Goal: Leave review/rating: Leave review/rating

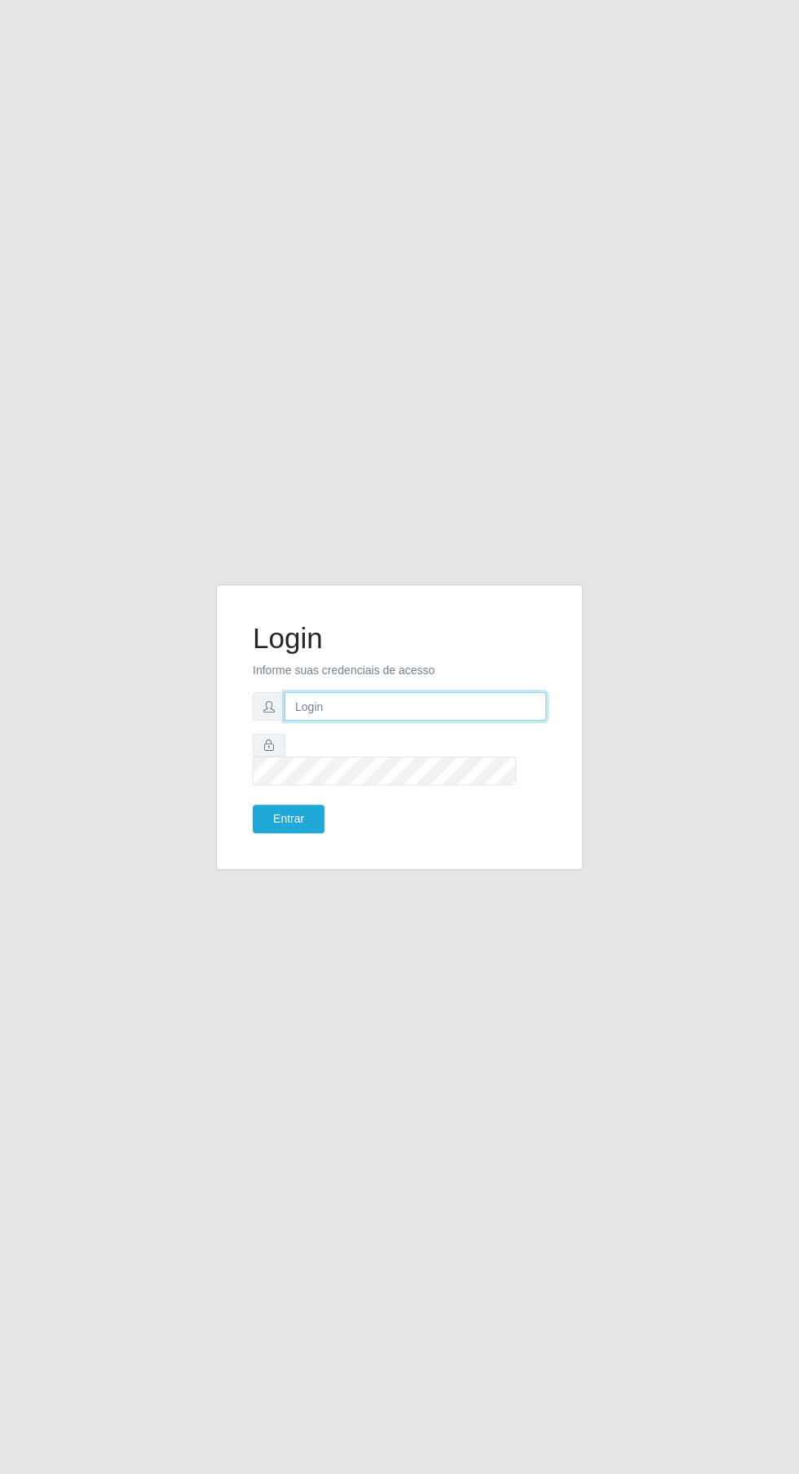
click at [466, 721] on input "text" at bounding box center [415, 706] width 262 height 29
type input "[EMAIL_ADDRESS][DOMAIN_NAME]"
click at [253, 805] on button "Entrar" at bounding box center [289, 819] width 72 height 29
click at [293, 833] on button "Entrar" at bounding box center [289, 819] width 72 height 29
click at [261, 833] on button "Entrar" at bounding box center [289, 819] width 72 height 29
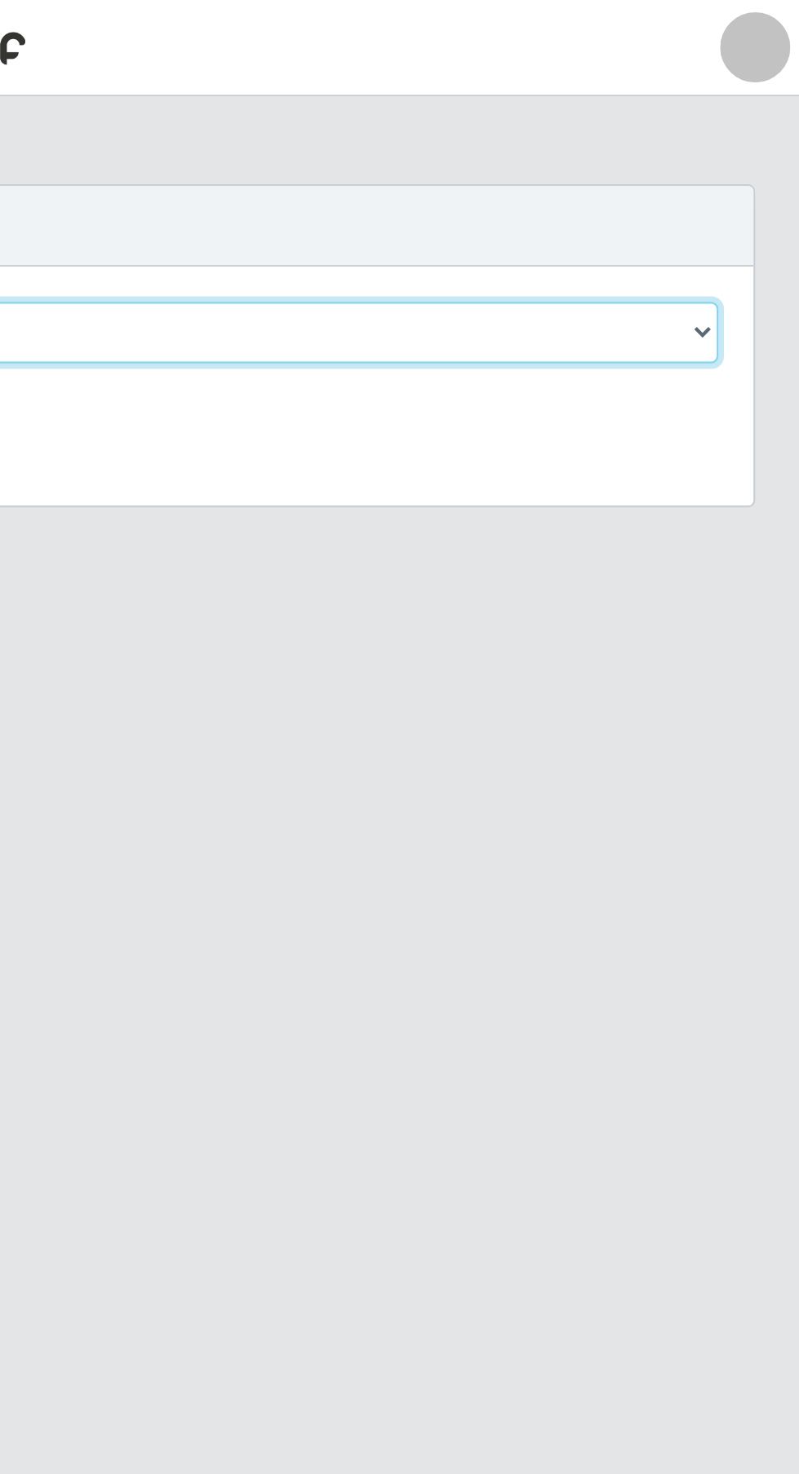
click at [720, 153] on select "[Selecione...] Leta - Arco-Mix Cohab" at bounding box center [492, 154] width 531 height 29
select select "480"
click at [227, 140] on select "[Selecione...] Leta - Arco-Mix Cohab" at bounding box center [492, 154] width 531 height 29
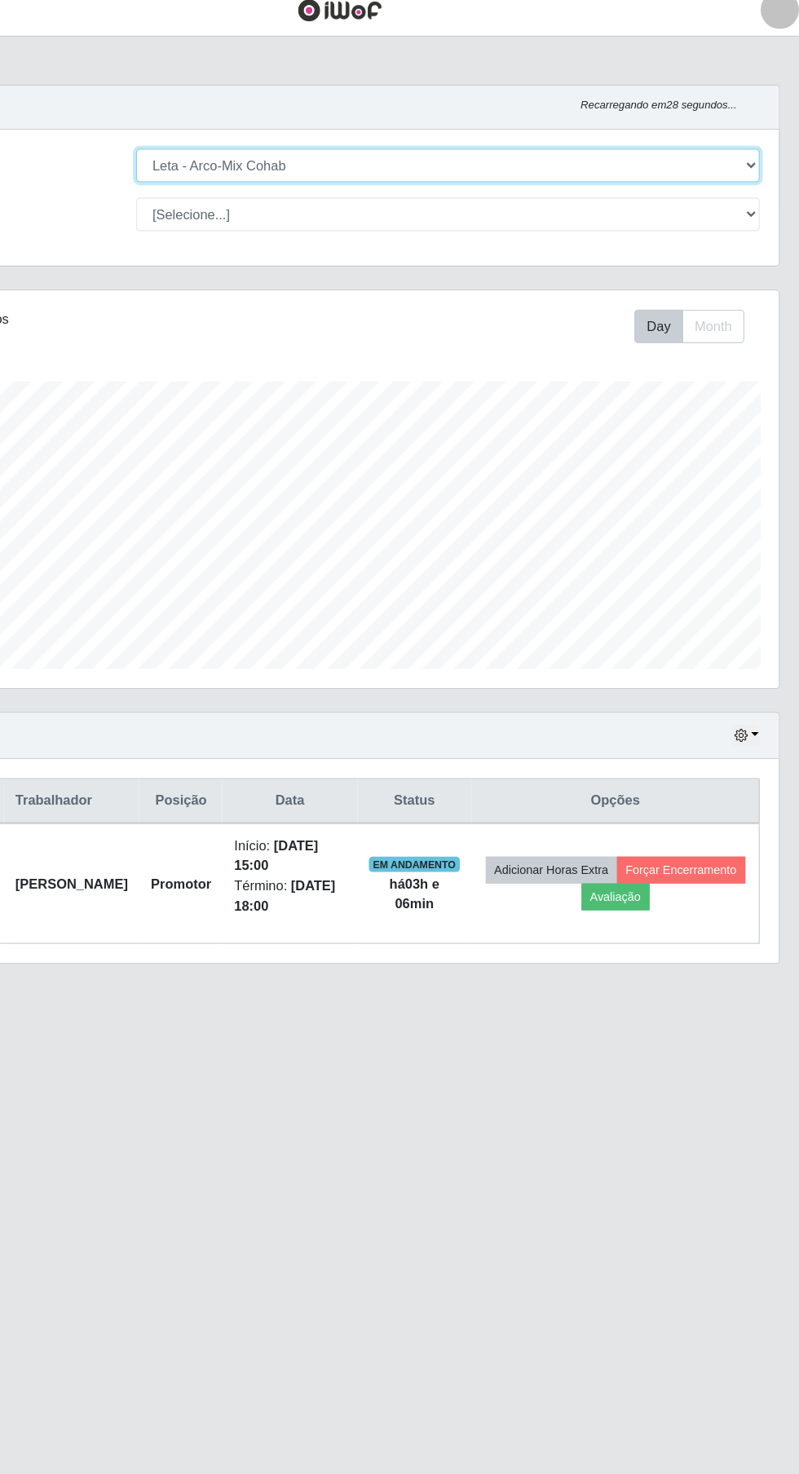
scroll to position [337, 749]
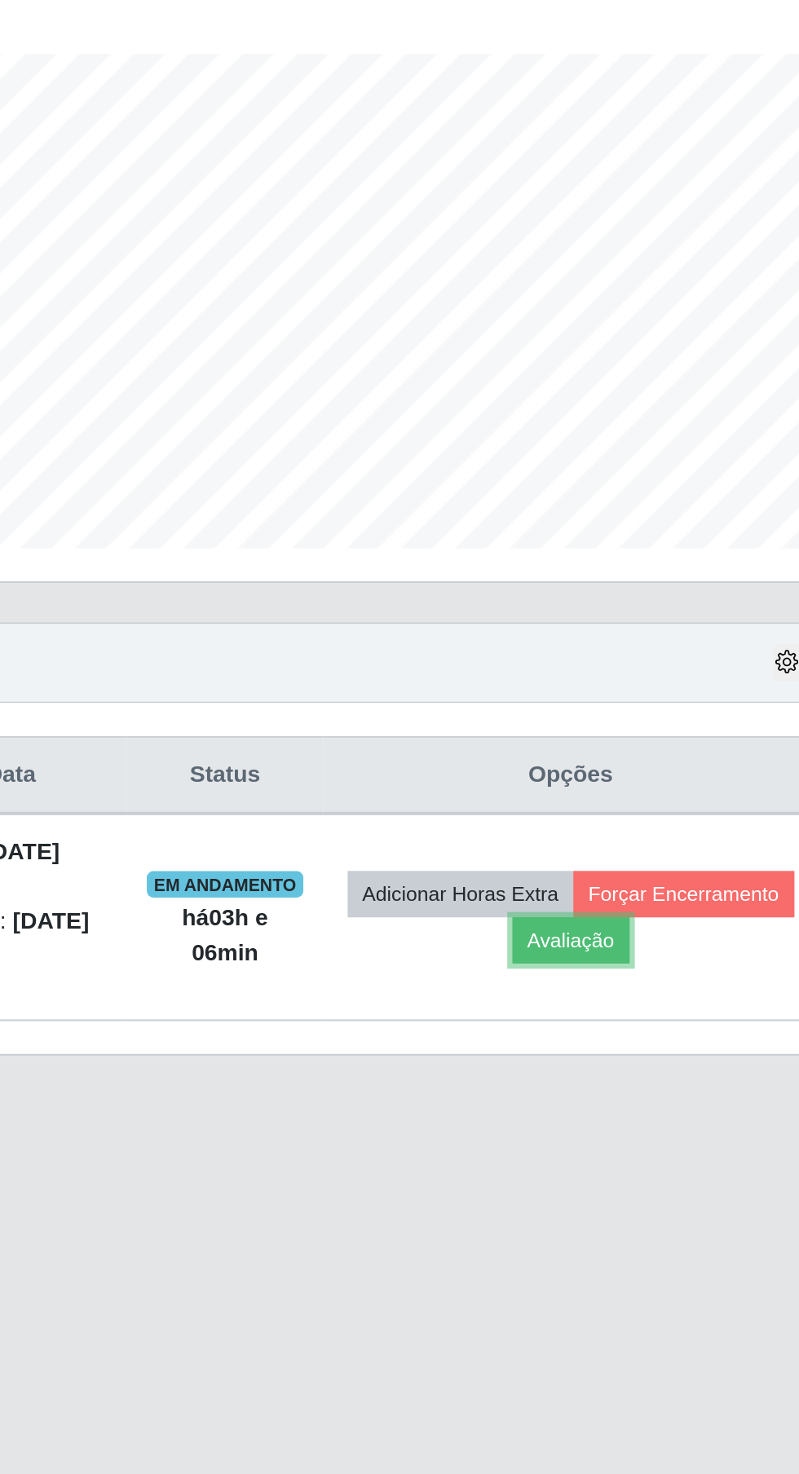
click at [663, 773] on button "Avaliação" at bounding box center [635, 776] width 58 height 23
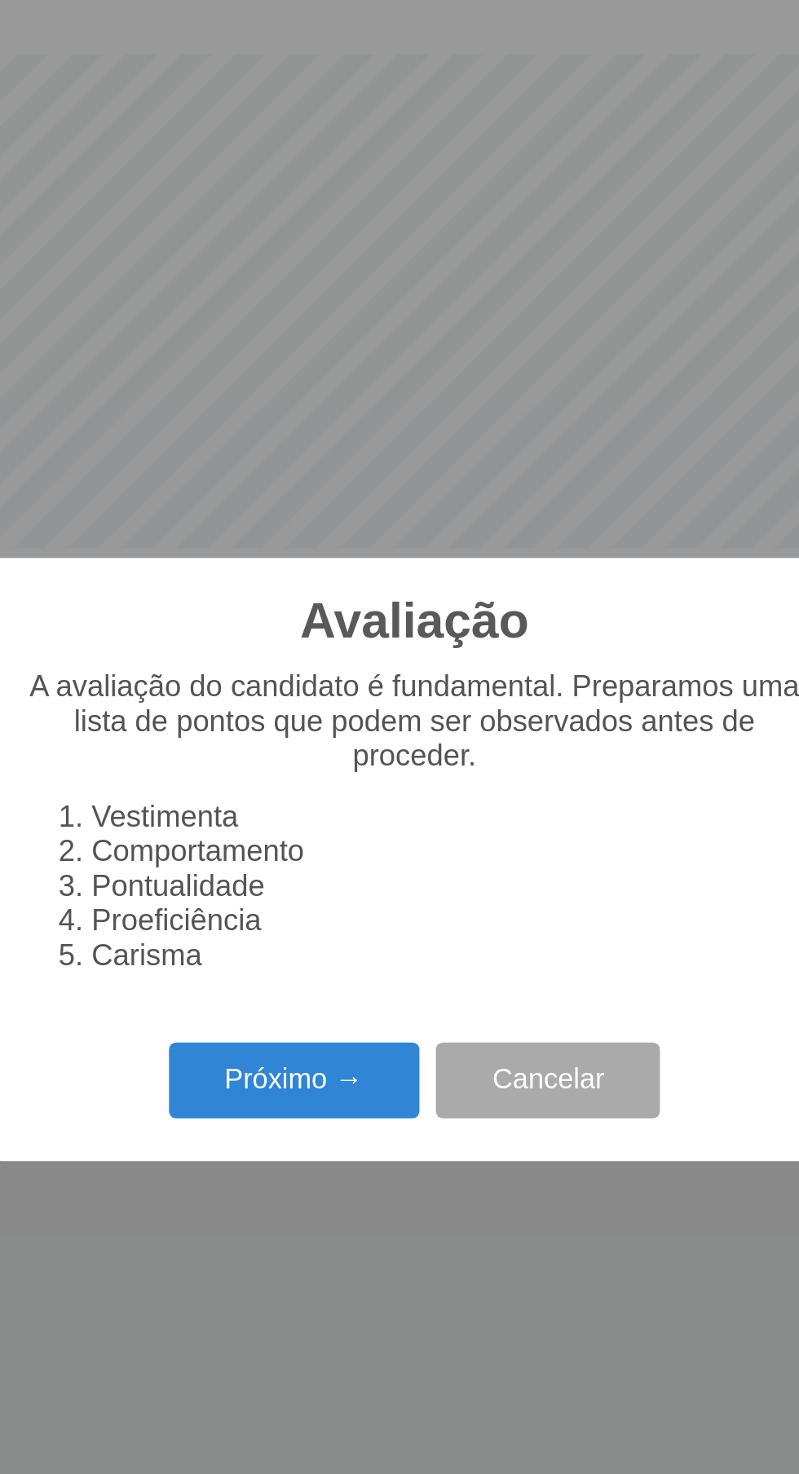
click at [315, 850] on button "Próximo →" at bounding box center [340, 846] width 124 height 38
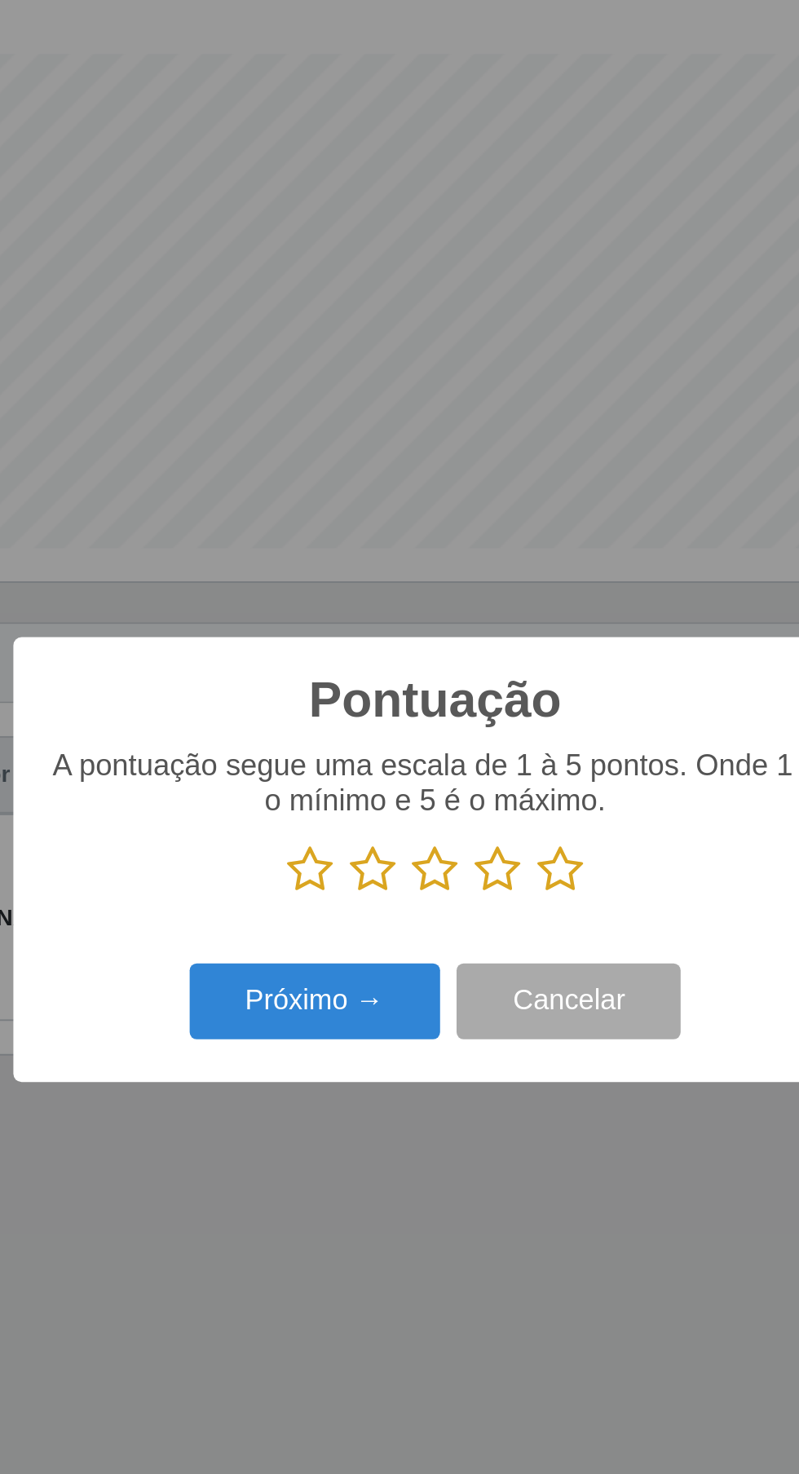
click at [424, 752] on icon at bounding box center [430, 742] width 23 height 24
click at [419, 754] on input "radio" at bounding box center [419, 754] width 0 height 0
click at [323, 821] on button "Próximo →" at bounding box center [340, 807] width 124 height 38
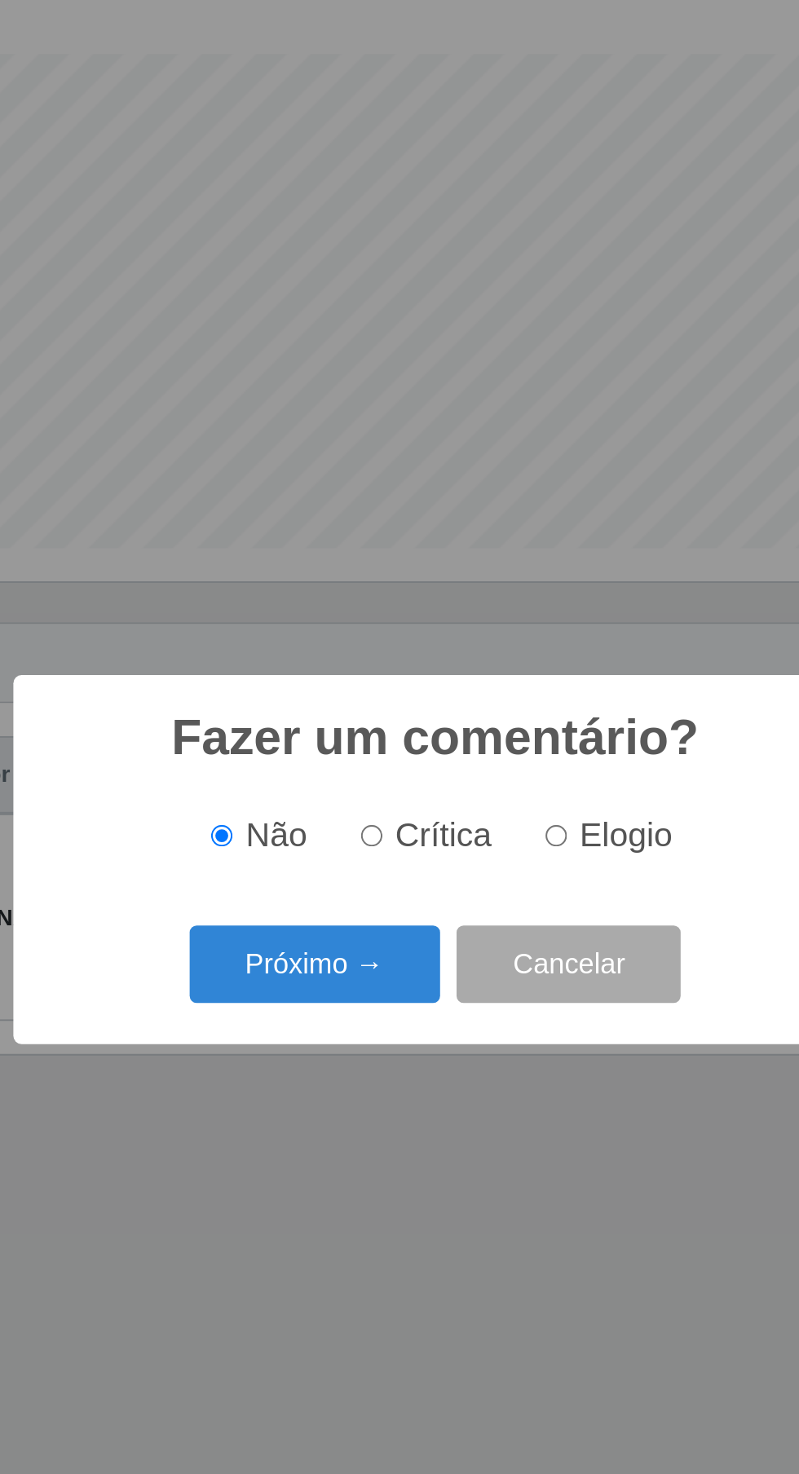
click at [300, 800] on button "Próximo →" at bounding box center [340, 788] width 124 height 38
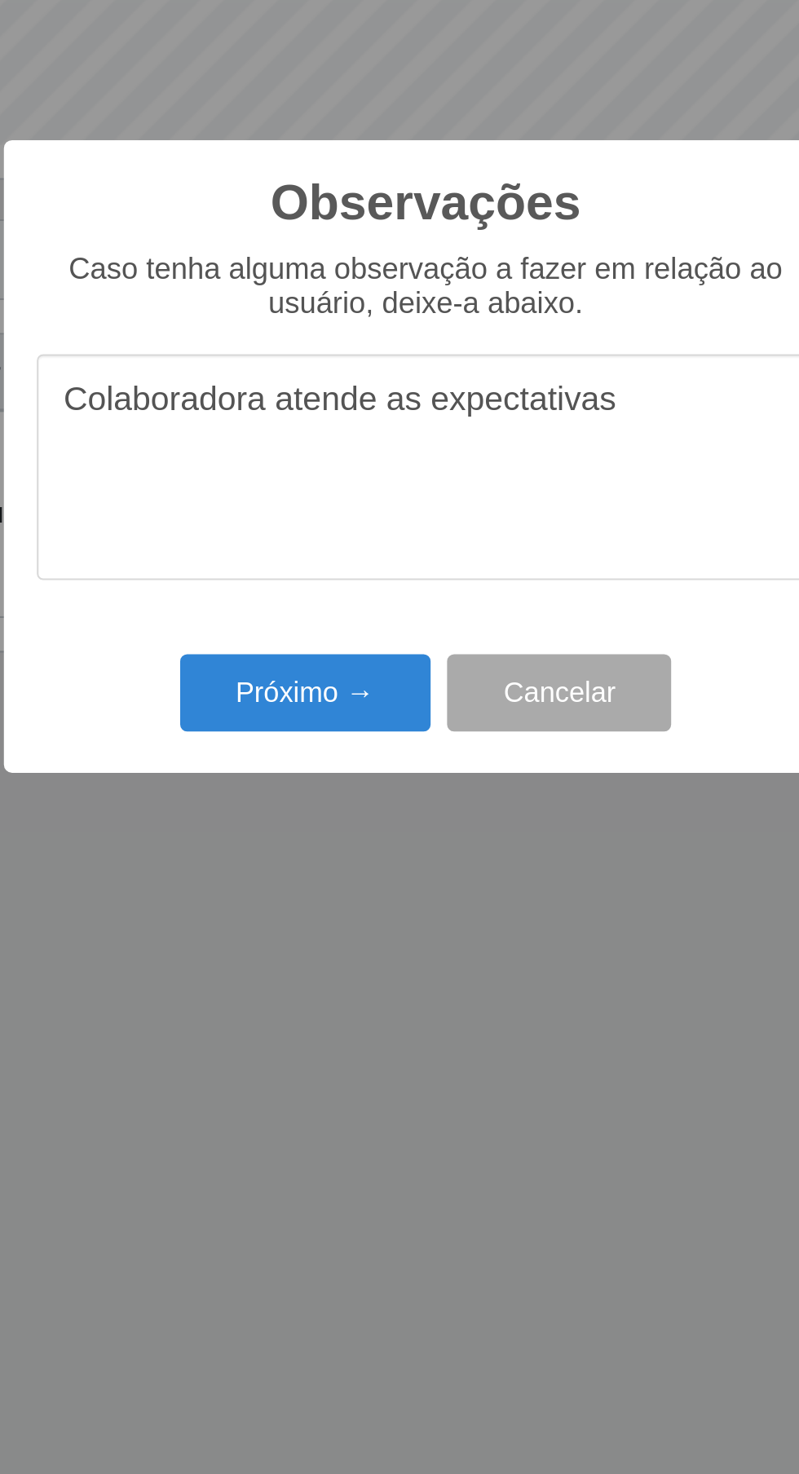
type textarea "Colaboradora atende as expectativas"
click at [364, 853] on button "Próximo →" at bounding box center [340, 854] width 124 height 38
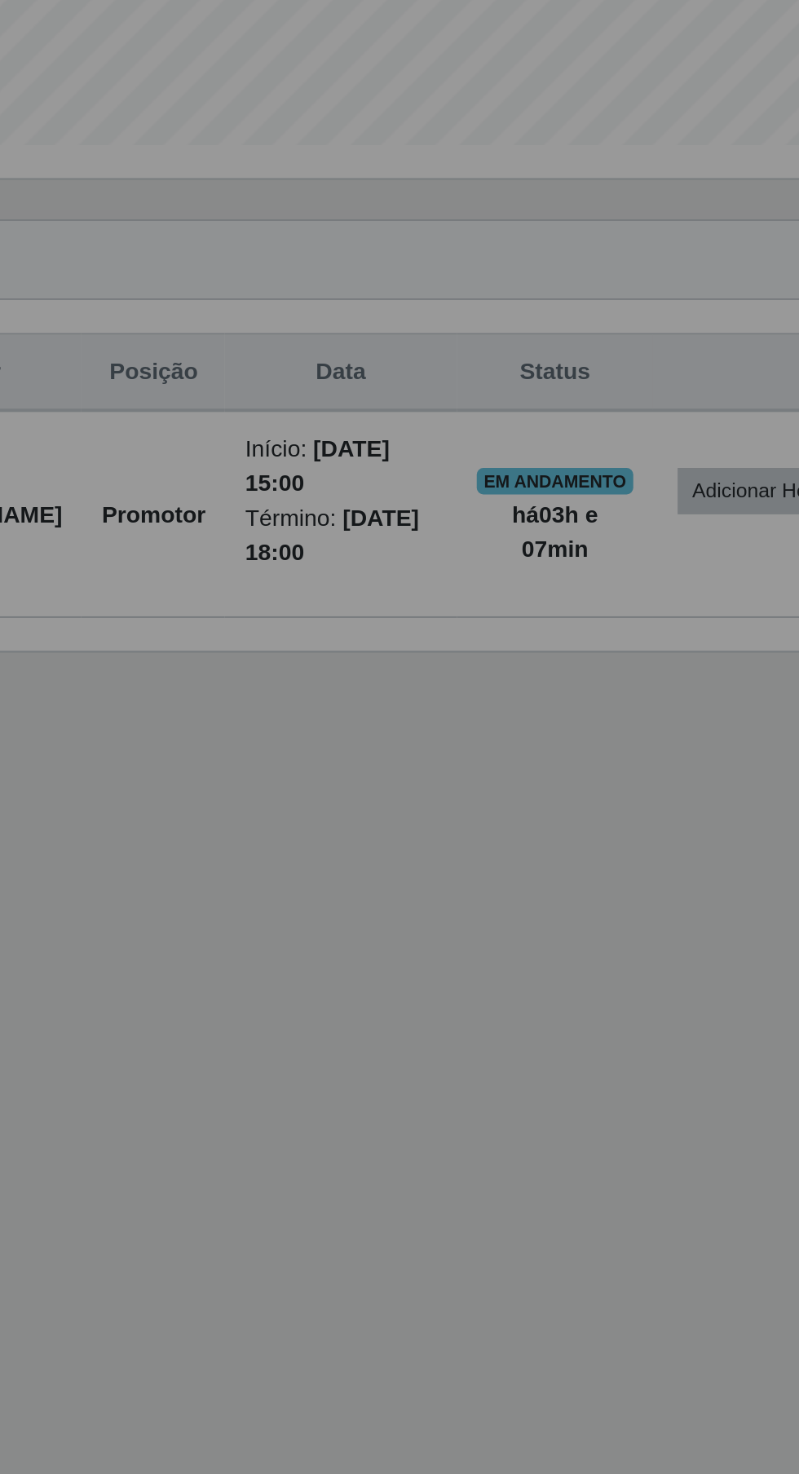
scroll to position [0, 0]
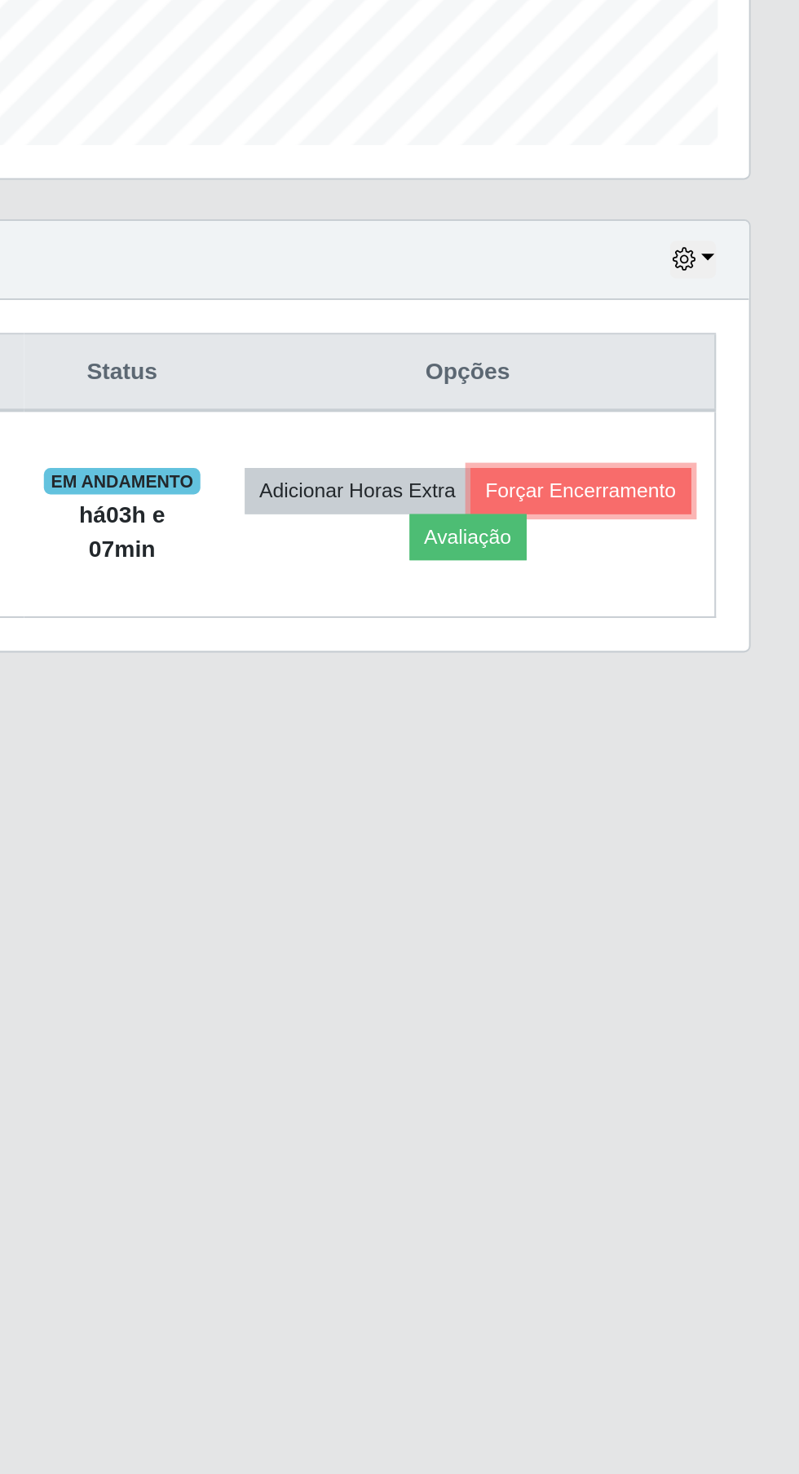
click at [636, 765] on button "Forçar Encerramento" at bounding box center [690, 754] width 109 height 23
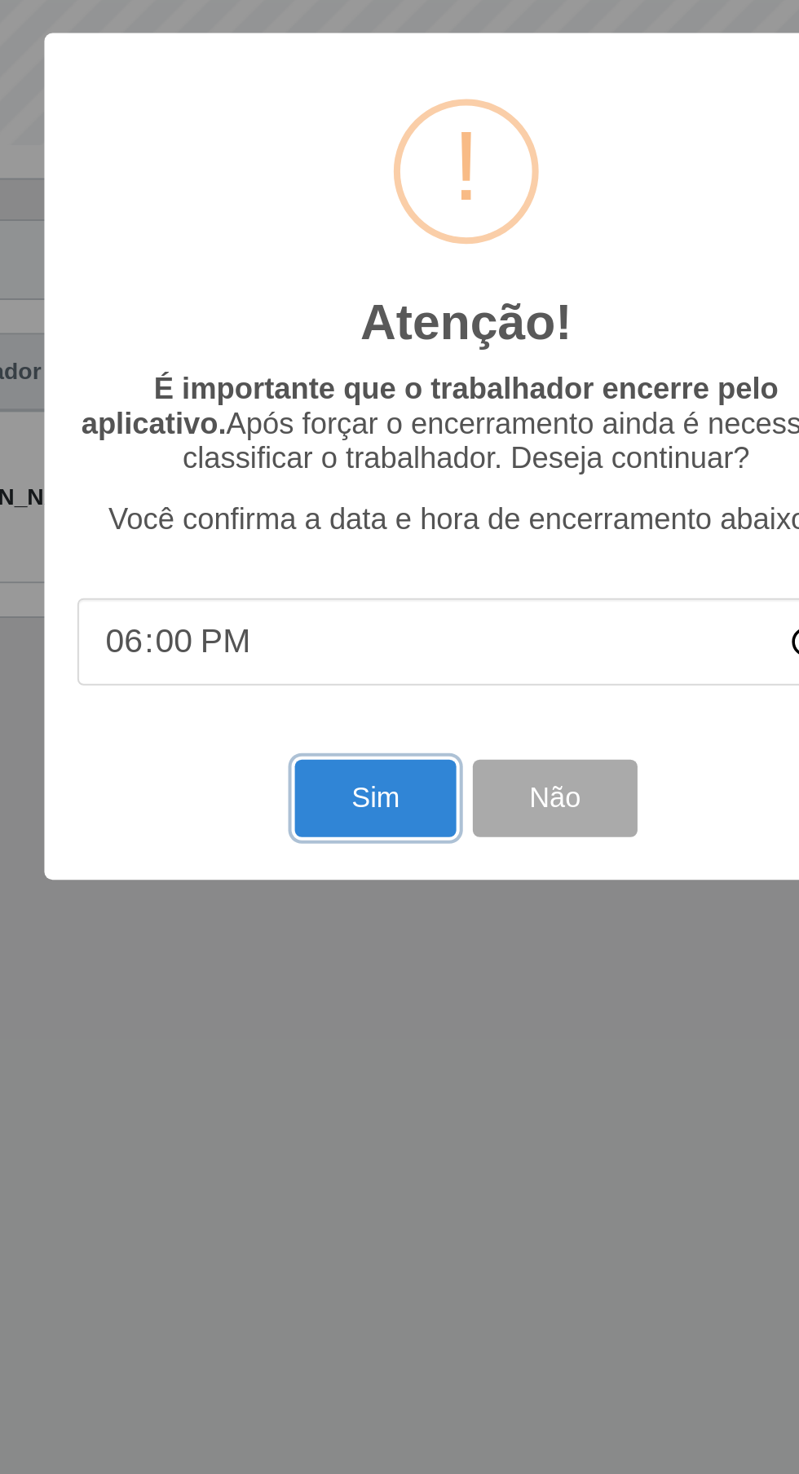
click at [354, 901] on button "Sim" at bounding box center [354, 906] width 79 height 38
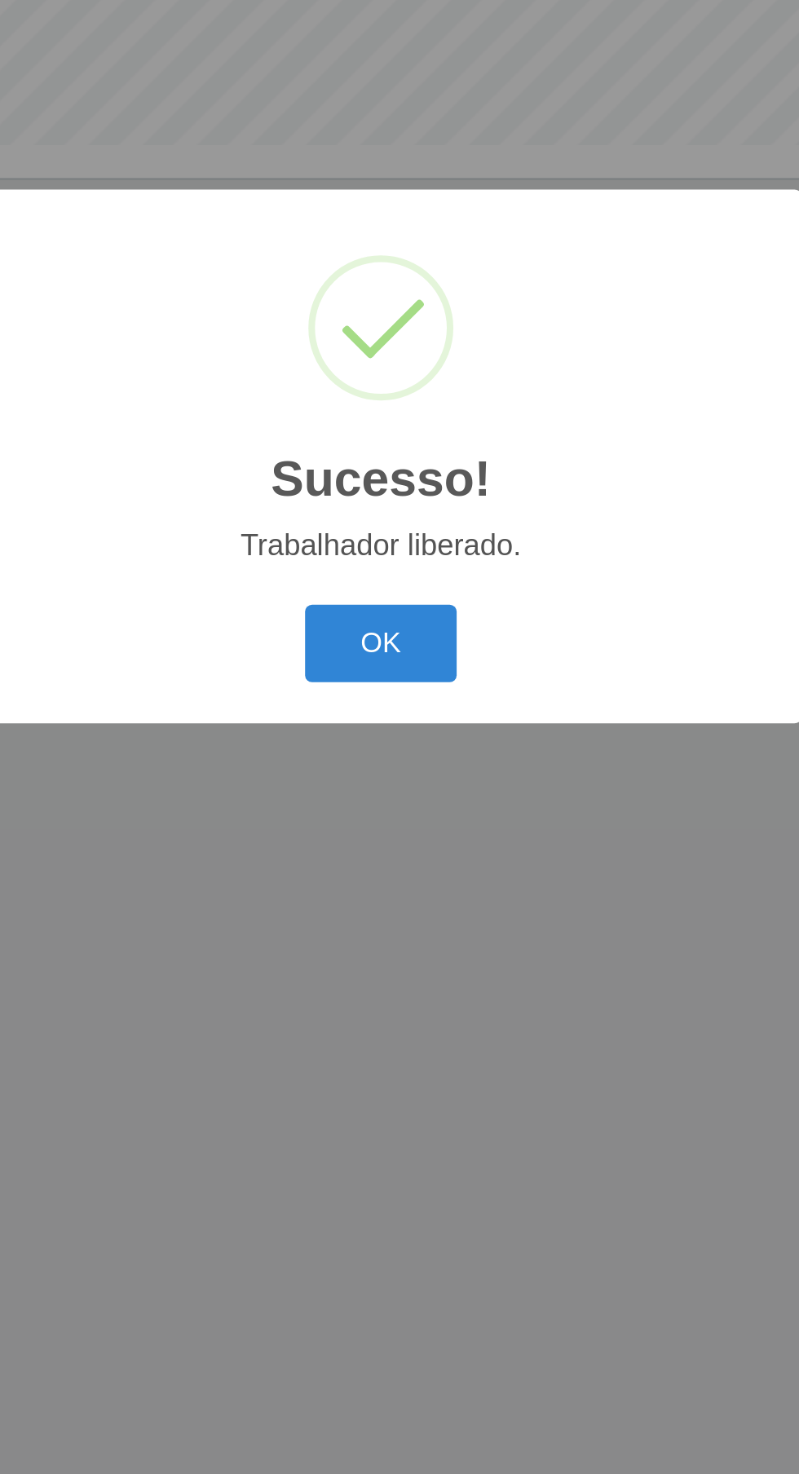
click at [399, 829] on button "OK" at bounding box center [400, 829] width 76 height 38
